Goal: Find specific page/section

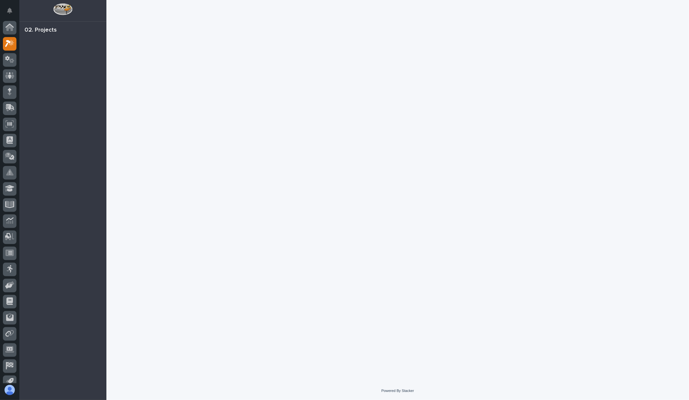
scroll to position [8, 0]
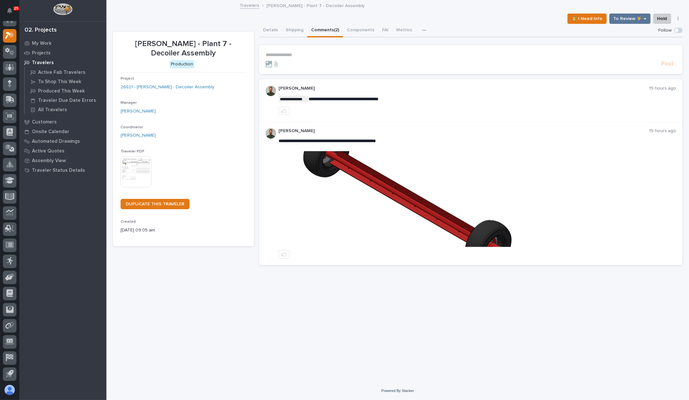
drag, startPoint x: 0, startPoint y: 0, endPoint x: 449, endPoint y: 174, distance: 481.6
click at [449, 174] on img at bounding box center [477, 199] width 396 height 96
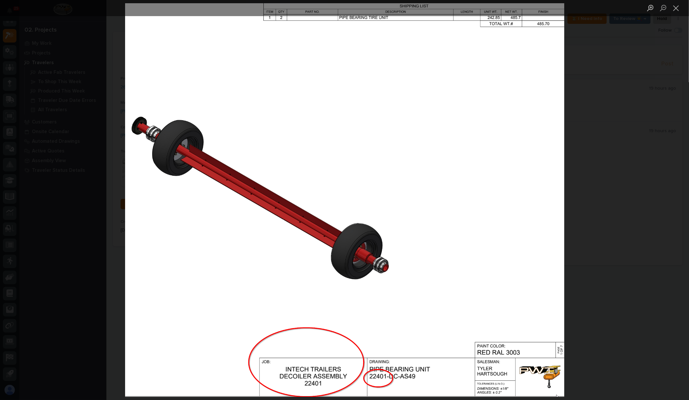
click at [102, 101] on div "Lightbox" at bounding box center [344, 200] width 689 height 400
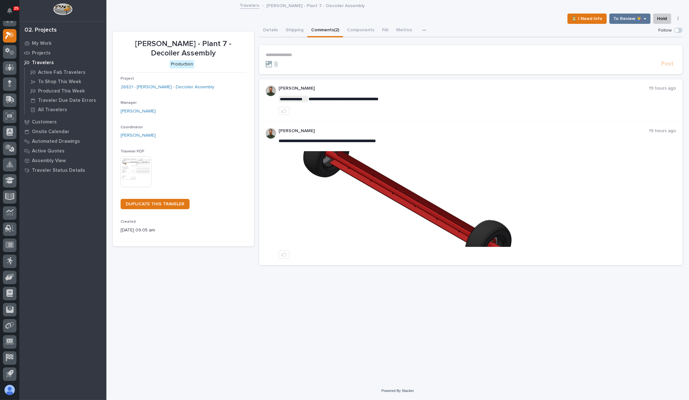
click at [353, 203] on img at bounding box center [477, 199] width 396 height 96
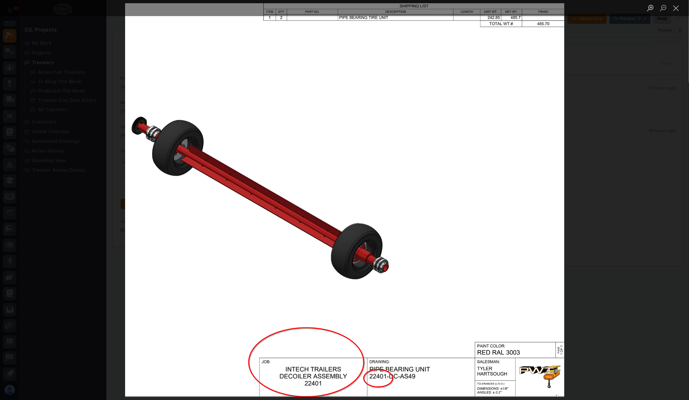
click at [82, 245] on div "Lightbox" at bounding box center [344, 200] width 689 height 400
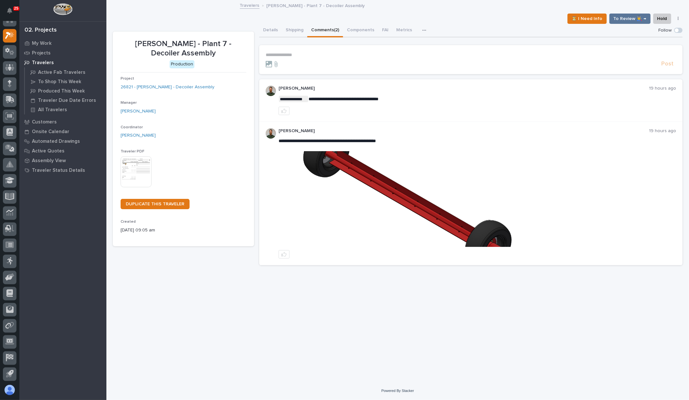
click at [133, 172] on img at bounding box center [136, 171] width 31 height 31
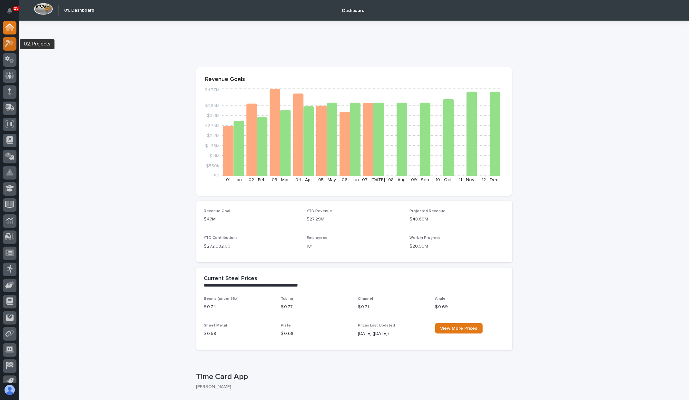
click at [9, 39] on div at bounding box center [10, 44] width 14 height 14
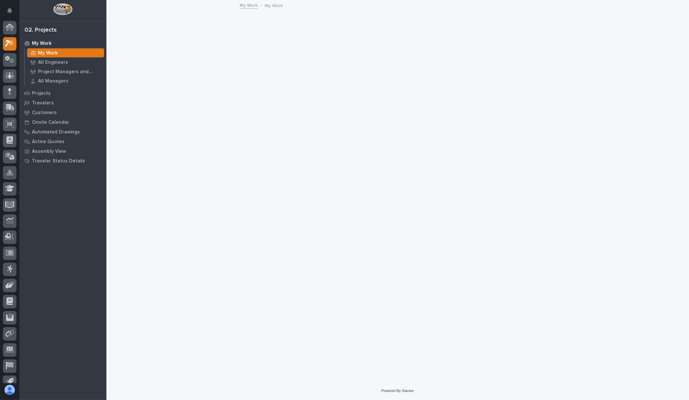
scroll to position [8, 0]
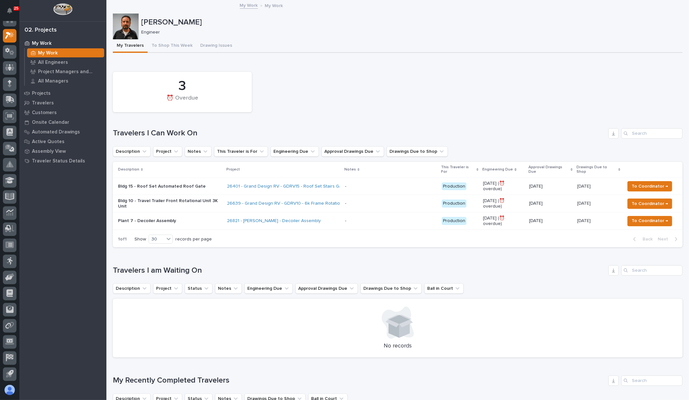
click at [352, 218] on p at bounding box center [391, 220] width 92 height 5
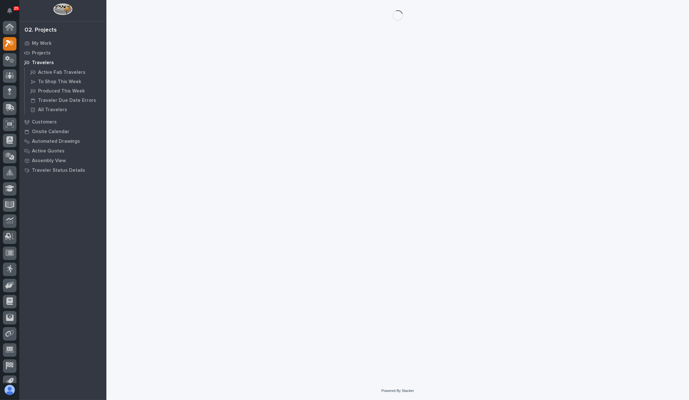
scroll to position [8, 0]
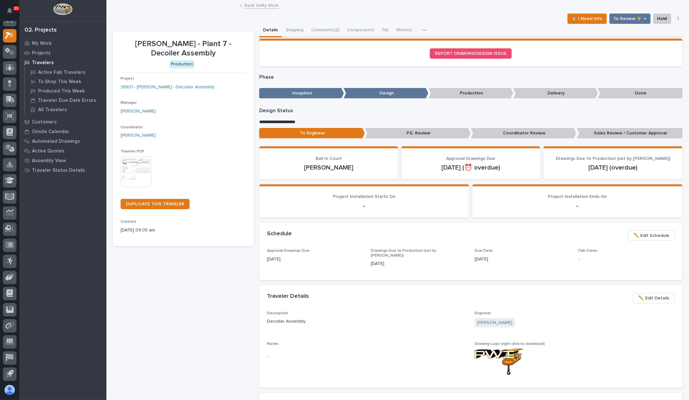
click at [128, 182] on img at bounding box center [136, 171] width 31 height 31
